Goal: Task Accomplishment & Management: Manage account settings

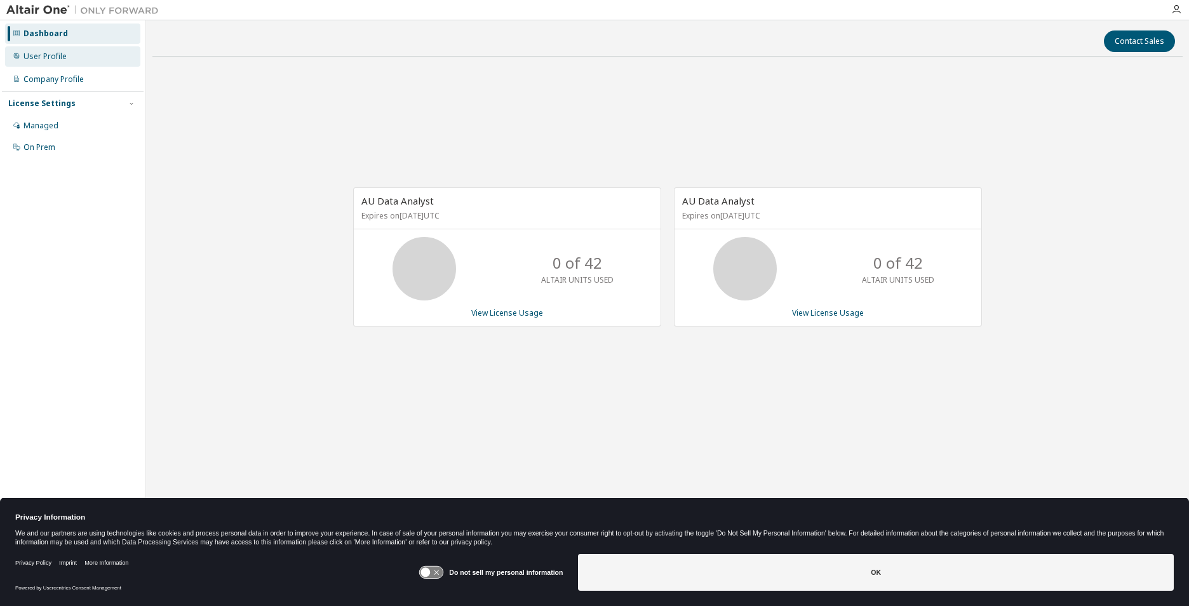
click at [40, 56] on div "User Profile" at bounding box center [45, 56] width 43 height 10
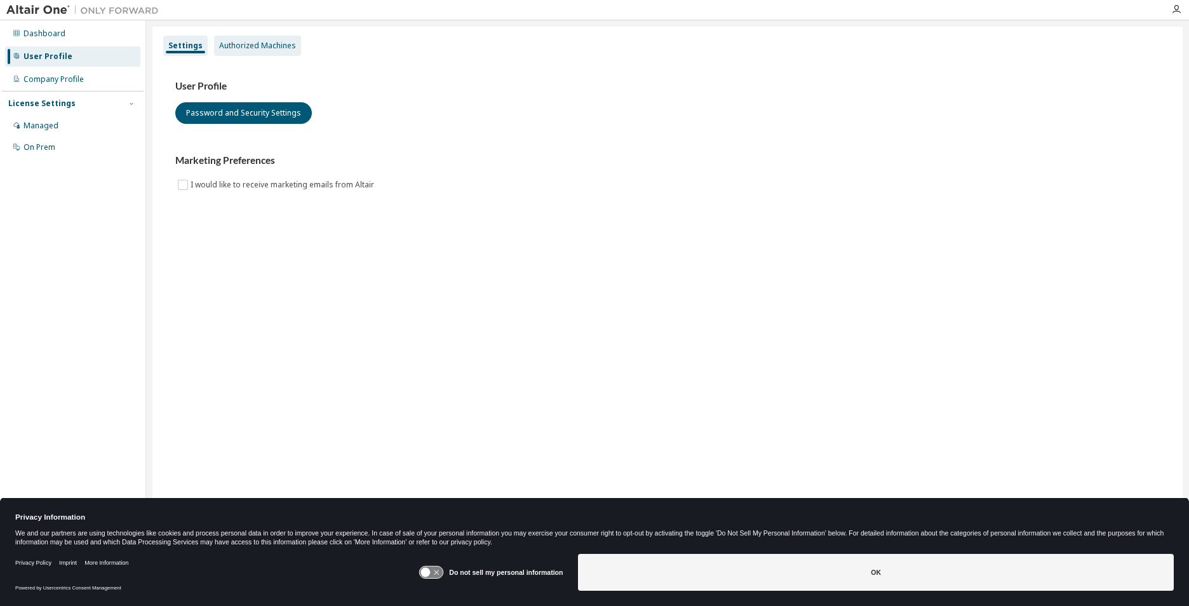
click at [238, 44] on div "Authorized Machines" at bounding box center [257, 46] width 77 height 10
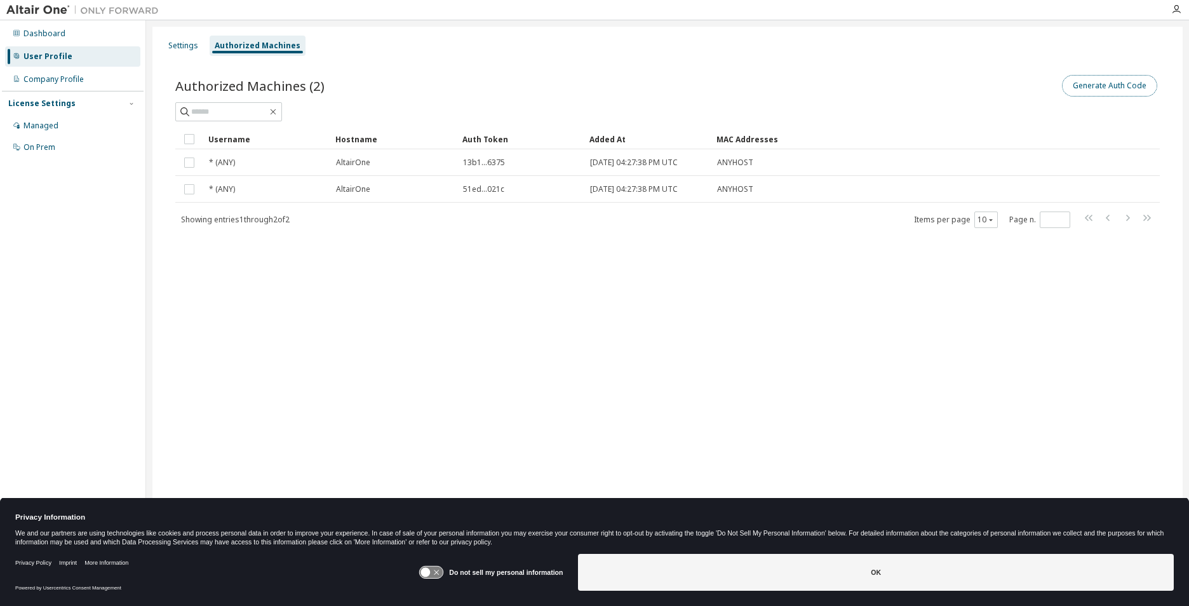
click at [1118, 88] on button "Generate Auth Code" at bounding box center [1109, 86] width 95 height 22
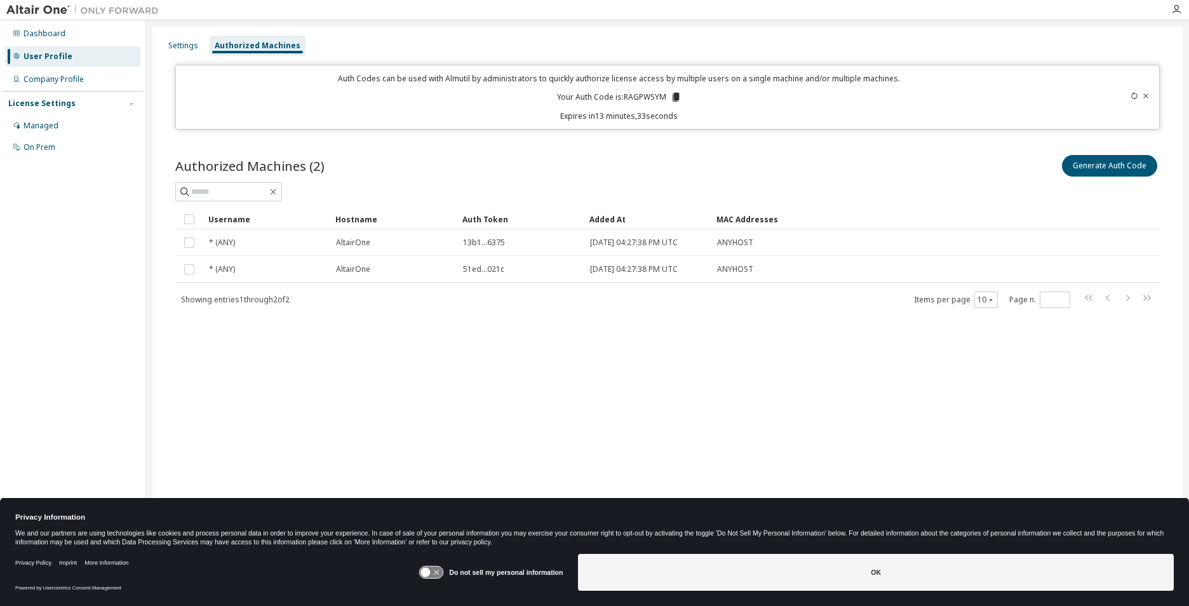
click at [601, 85] on div "Auth Codes can be used with Almutil by administrators to quickly authorize lice…" at bounding box center [619, 97] width 871 height 48
drag, startPoint x: 622, startPoint y: 97, endPoint x: 668, endPoint y: 98, distance: 45.8
click at [668, 98] on p "Your Auth Code is: RAGPWSYM" at bounding box center [619, 96] width 124 height 11
copy p "RAGPWSYM"
click at [1108, 203] on div "Authorized Machines (2) Generate Auth Code Clear Load Save Save As Field Operat…" at bounding box center [667, 230] width 985 height 156
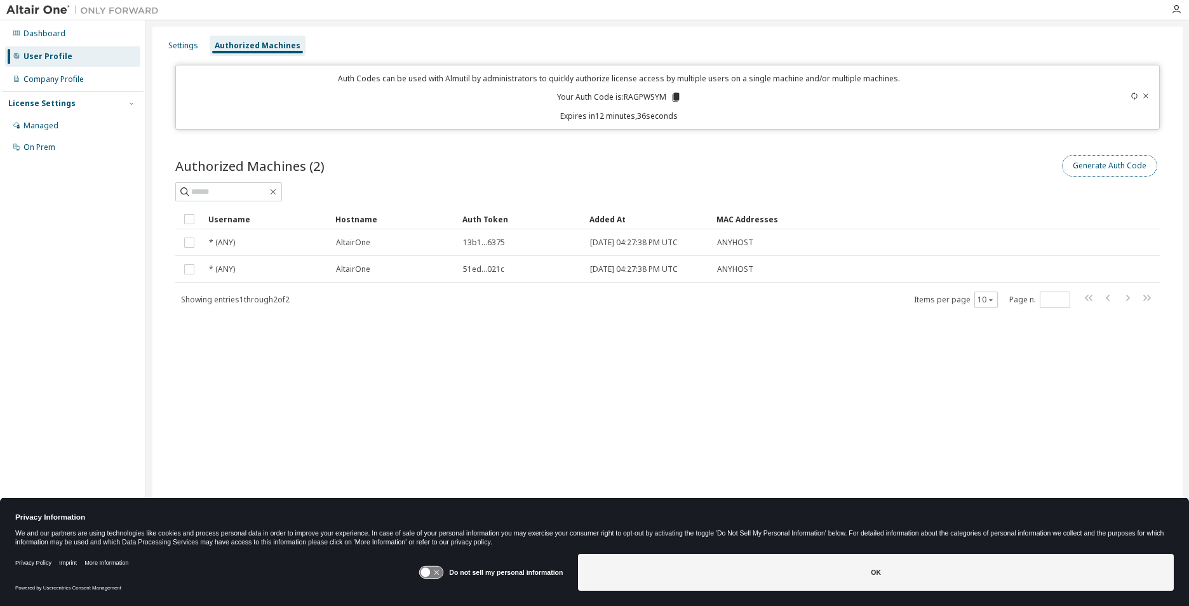
click at [1105, 163] on button "Generate Auth Code" at bounding box center [1109, 166] width 95 height 22
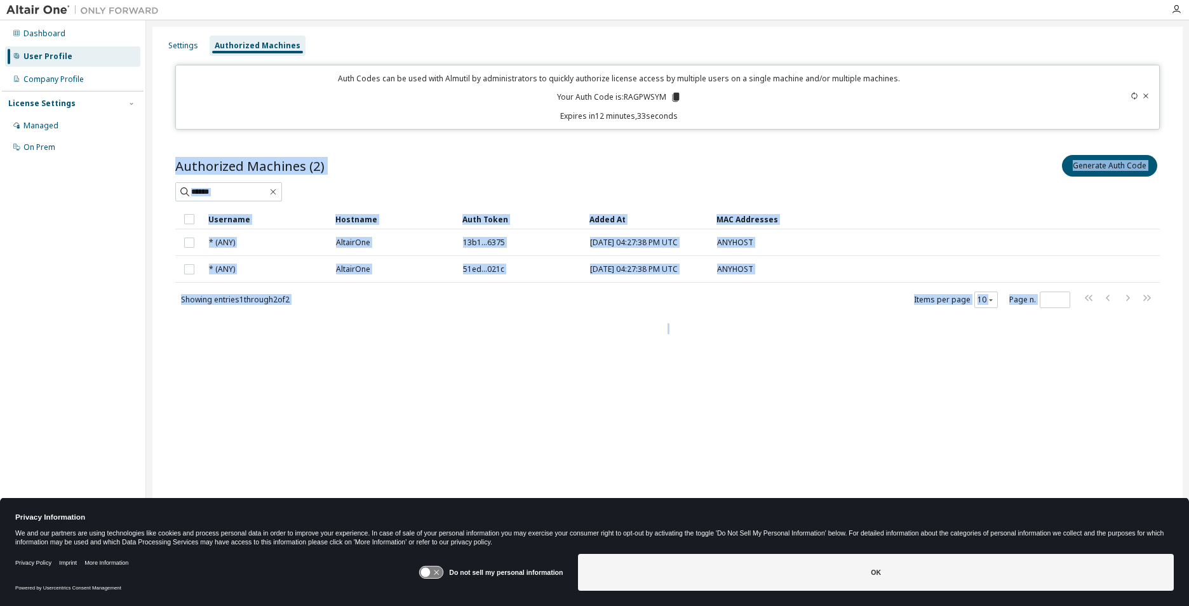
drag, startPoint x: 919, startPoint y: 523, endPoint x: 1150, endPoint y: 95, distance: 486.3
click at [1150, 95] on div at bounding box center [1103, 97] width 97 height 48
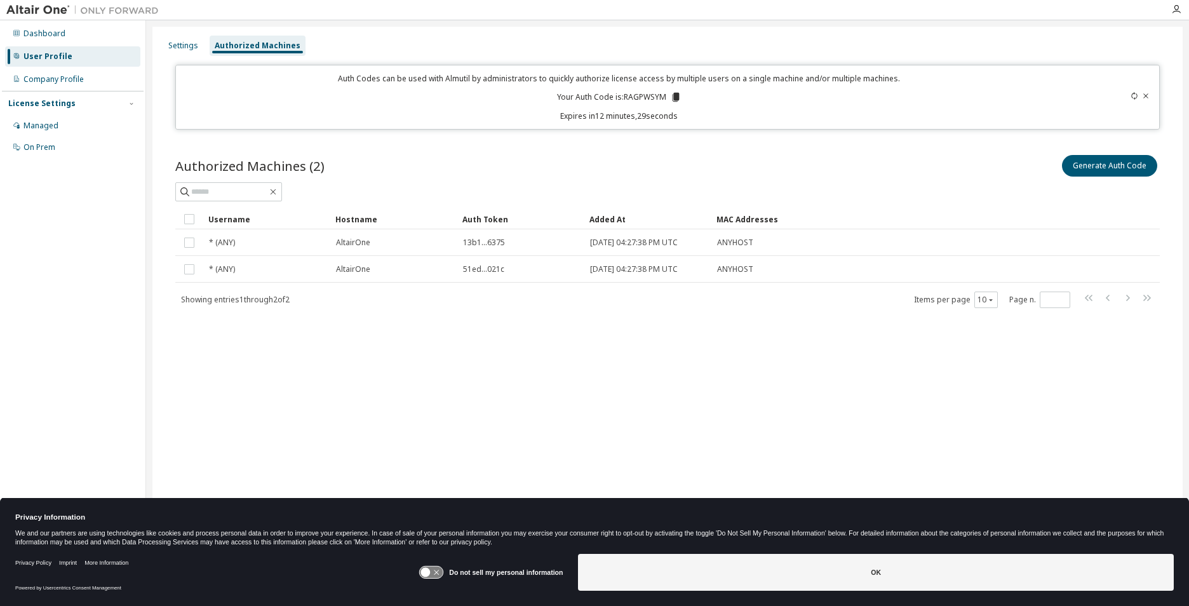
click at [1146, 97] on icon at bounding box center [1146, 96] width 8 height 8
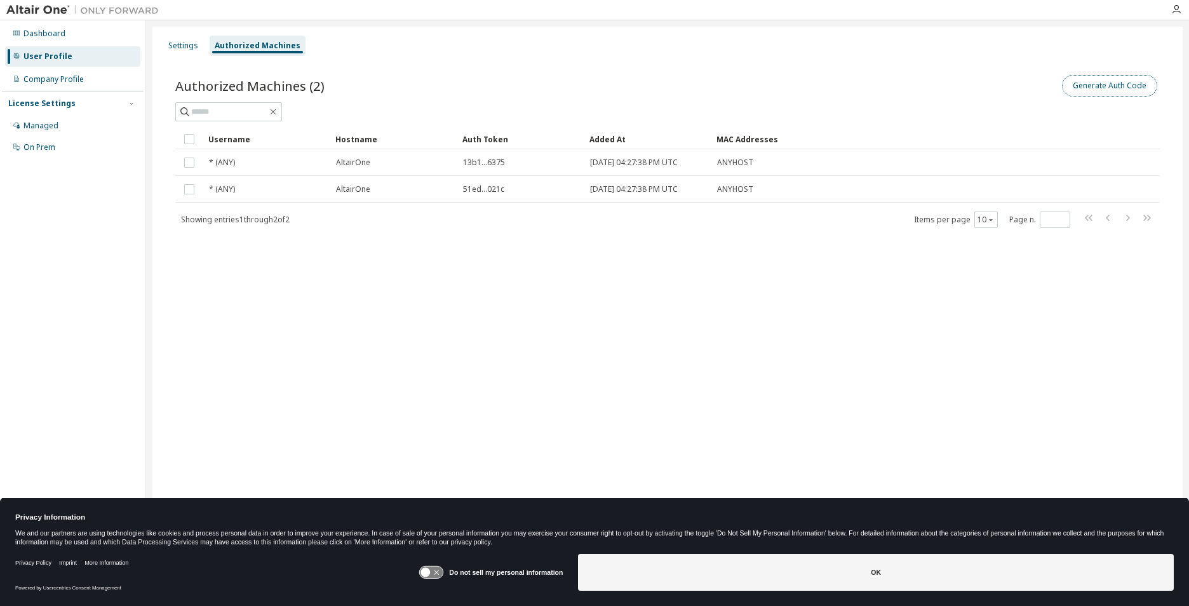
click at [1105, 90] on button "Generate Auth Code" at bounding box center [1109, 86] width 95 height 22
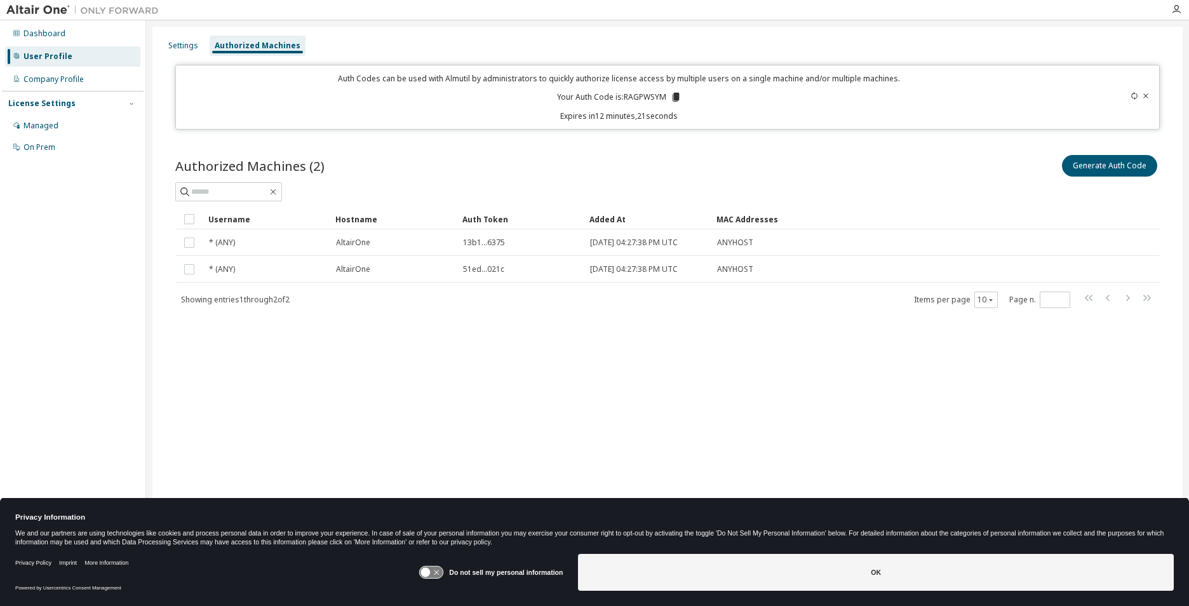
click at [1133, 96] on icon at bounding box center [1135, 96] width 8 height 8
click at [1132, 92] on icon at bounding box center [1135, 96] width 8 height 8
click at [1132, 93] on html "Dashboard User Profile Company Profile License Settings Managed On Prem Setting…" at bounding box center [594, 303] width 1189 height 606
click at [1133, 95] on icon at bounding box center [1135, 96] width 8 height 8
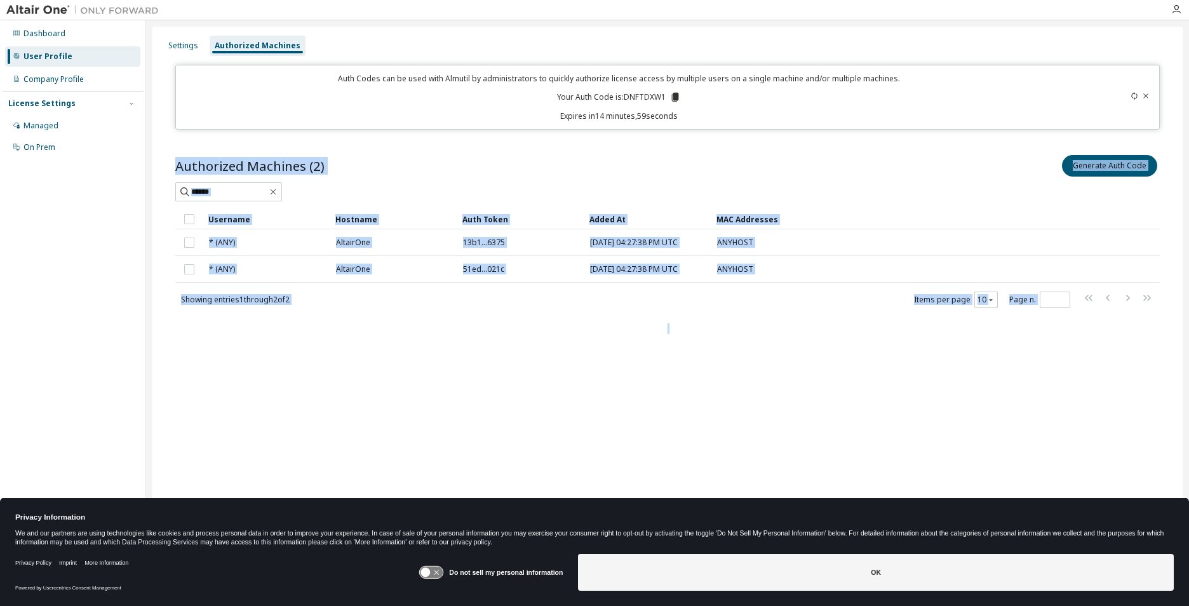
click at [1133, 95] on icon at bounding box center [1135, 96] width 8 height 8
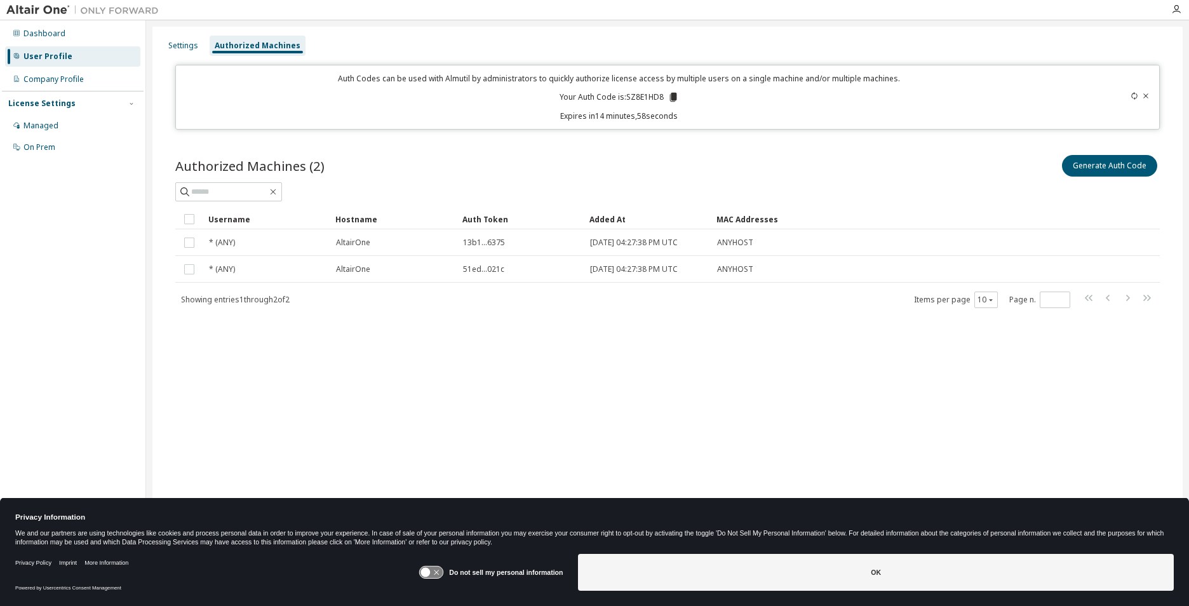
click at [1134, 92] on icon at bounding box center [1135, 96] width 8 height 8
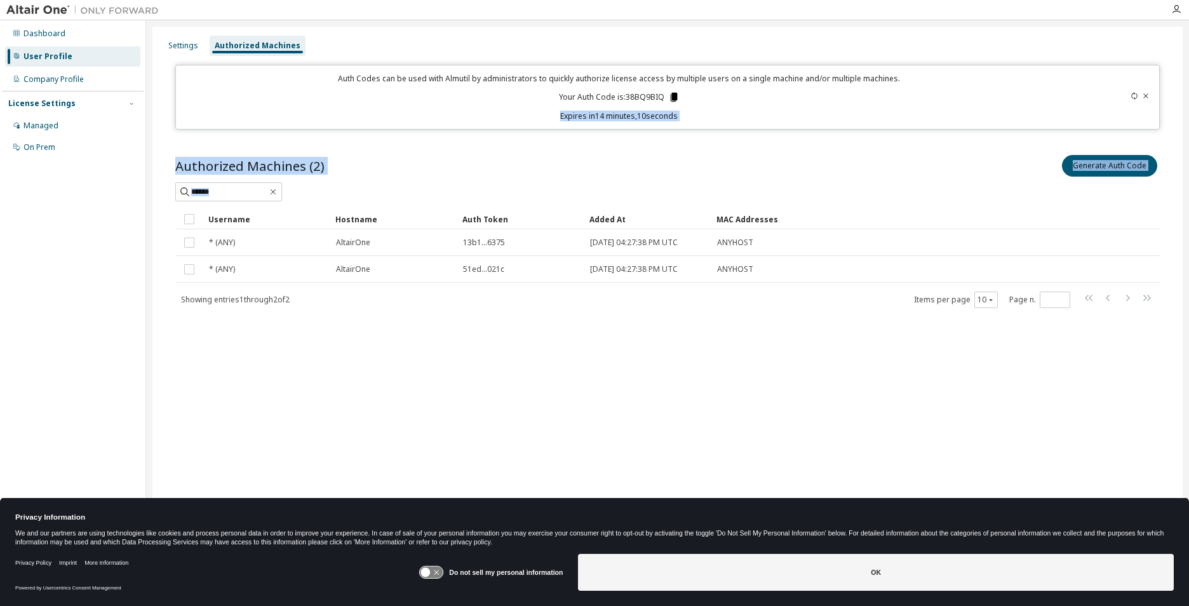
click at [672, 97] on icon at bounding box center [673, 97] width 7 height 9
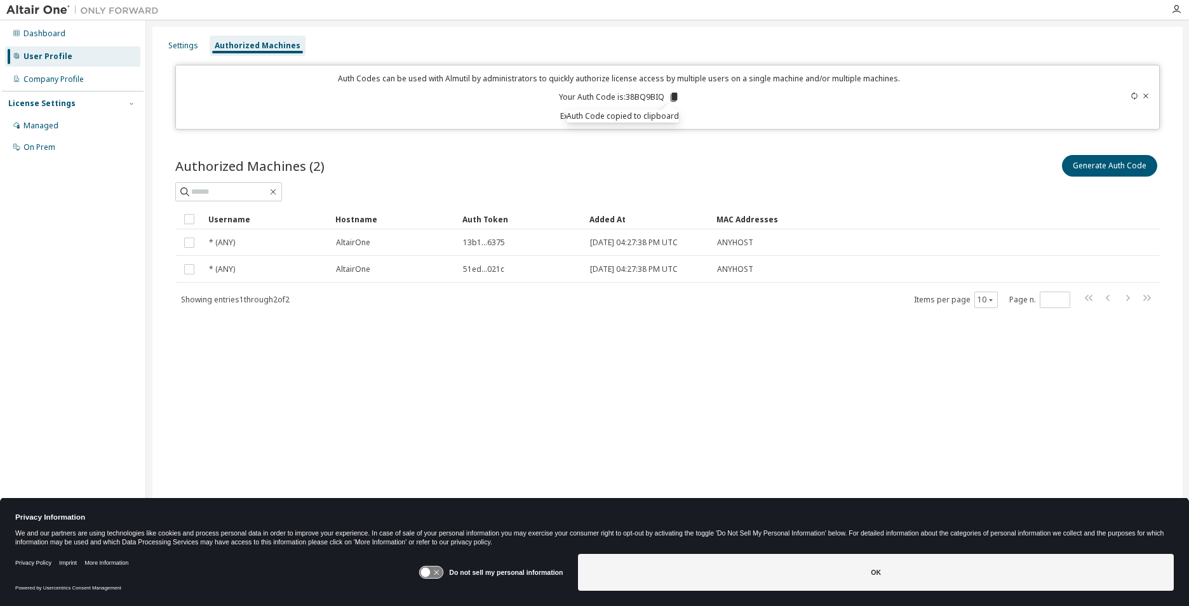
click at [219, 401] on div "Settings Authorized Machines Auth Codes can be used with Almutil by administrat…" at bounding box center [667, 295] width 1030 height 536
click at [732, 373] on div "Settings Authorized Machines Auth Codes can be used with Almutil by administrat…" at bounding box center [667, 295] width 1030 height 536
click at [1155, 466] on div "Settings Authorized Machines Auth Codes can be used with Almutil by administrat…" at bounding box center [667, 295] width 1030 height 536
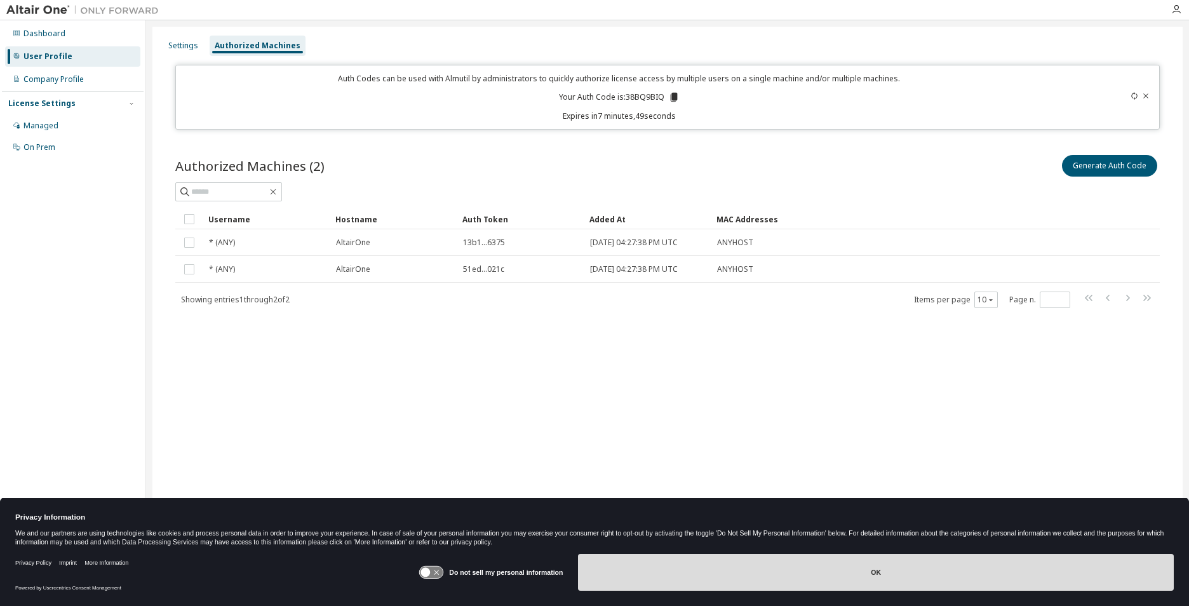
click at [873, 570] on button "OK" at bounding box center [876, 572] width 596 height 37
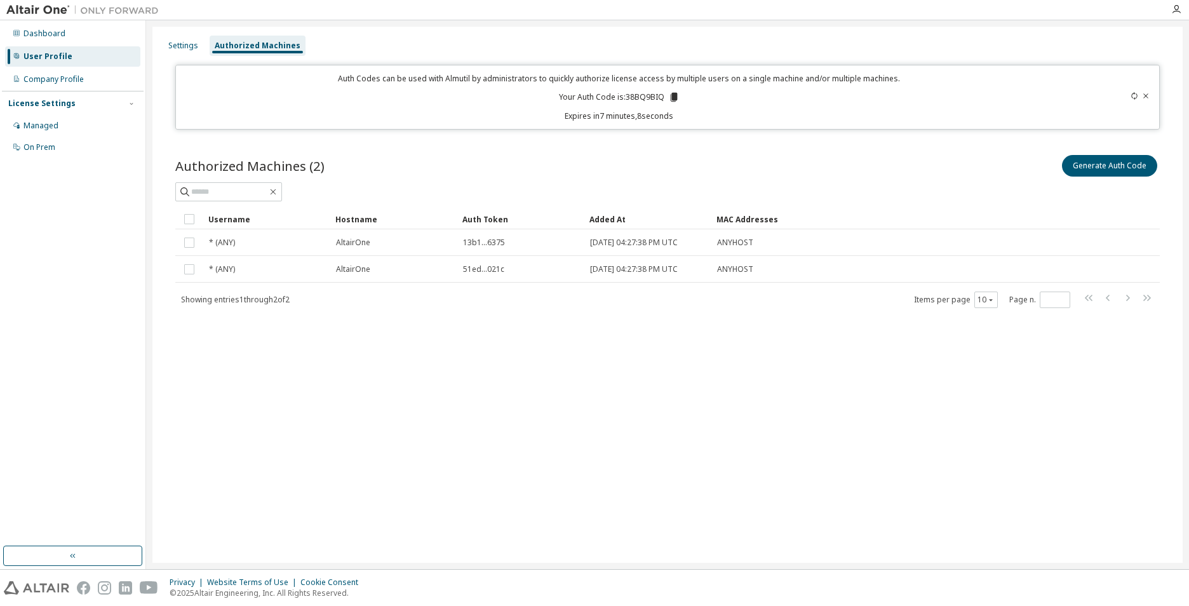
click at [1171, 583] on div "Privacy Website Terms of Use Cookie Consent © 2025 Altair Engineering, Inc. All…" at bounding box center [594, 588] width 1189 height 36
click at [190, 415] on div "Settings Authorized Machines Auth Codes can be used with Almutil by administrat…" at bounding box center [667, 295] width 1030 height 536
